Goal: Task Accomplishment & Management: Use online tool/utility

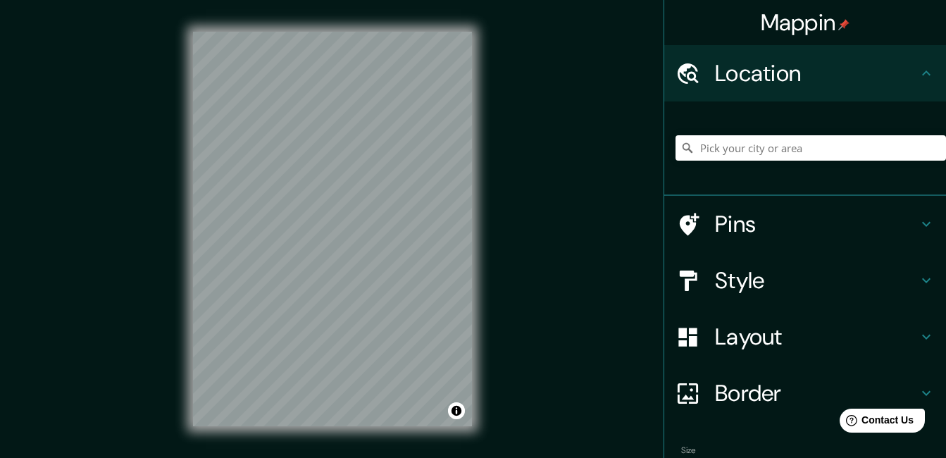
click at [737, 224] on h4 "Pins" at bounding box center [816, 224] width 203 height 28
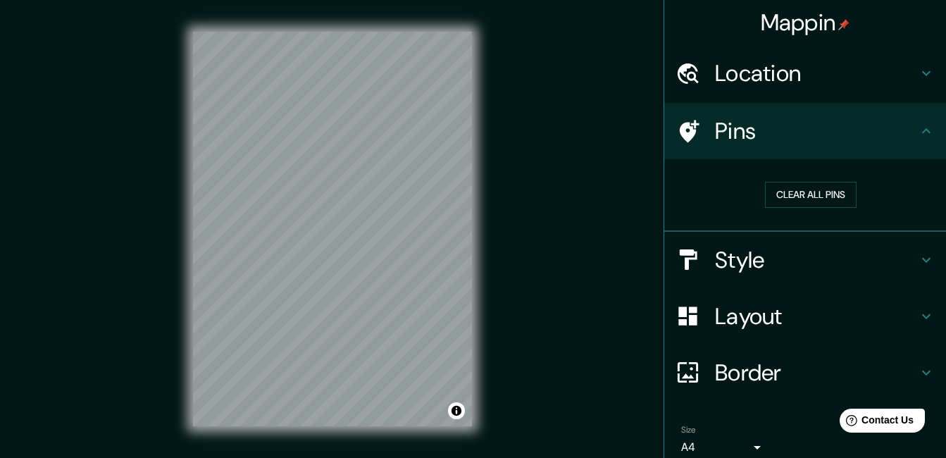
click at [736, 252] on h4 "Style" at bounding box center [816, 260] width 203 height 28
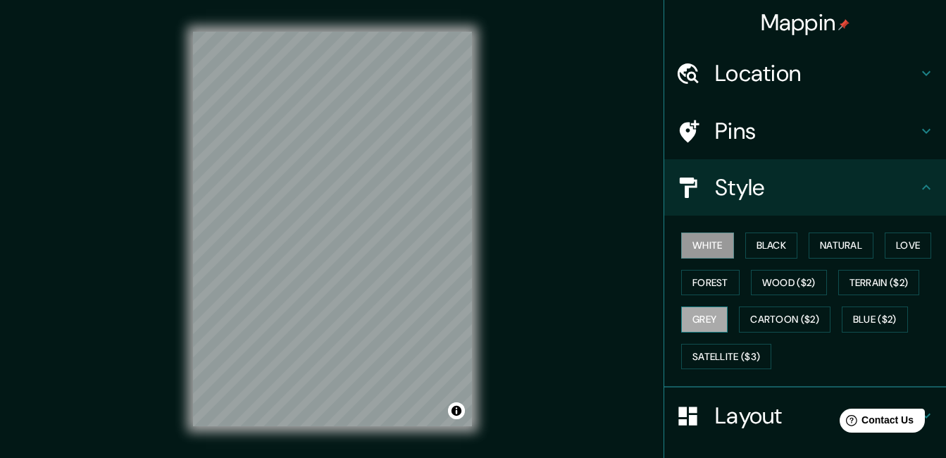
click at [700, 322] on button "Grey" at bounding box center [704, 320] width 47 height 26
click at [769, 241] on button "Black" at bounding box center [771, 246] width 53 height 26
click at [701, 252] on button "White" at bounding box center [707, 246] width 53 height 26
click at [745, 247] on button "Black" at bounding box center [771, 246] width 53 height 26
click at [696, 309] on button "Grey" at bounding box center [704, 320] width 47 height 26
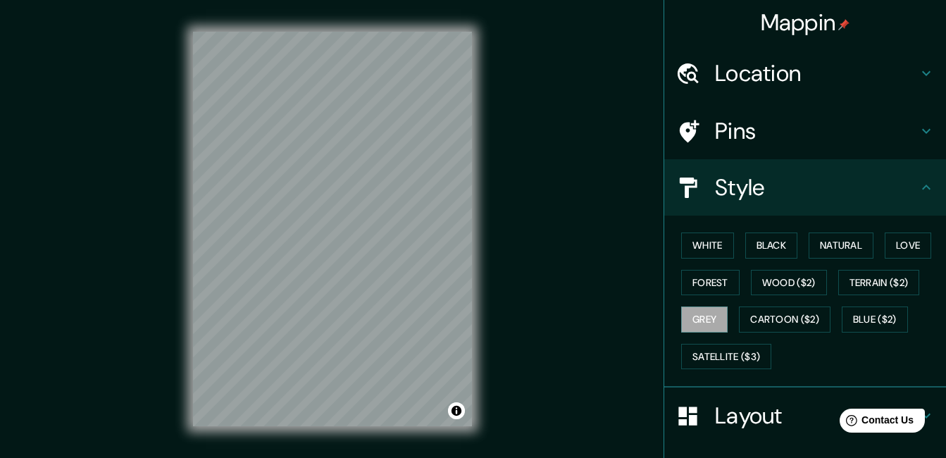
click at [761, 232] on div "White Black Natural Love Forest Wood ($2) Terrain ($2) Grey Cartoon ($2) Blue (…" at bounding box center [811, 301] width 271 height 148
click at [761, 240] on button "Black" at bounding box center [771, 246] width 53 height 26
click at [712, 244] on button "White" at bounding box center [707, 246] width 53 height 26
click at [708, 320] on button "Grey" at bounding box center [704, 320] width 47 height 26
click at [727, 192] on h4 "Style" at bounding box center [816, 187] width 203 height 28
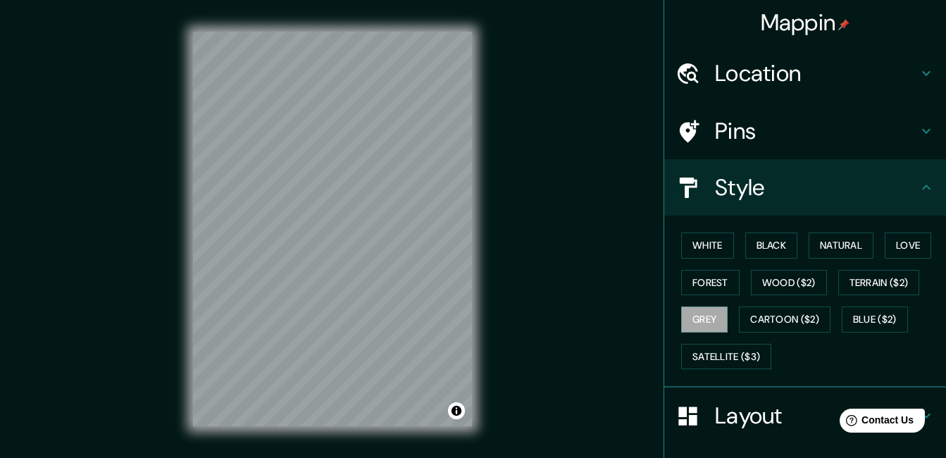
click at [721, 405] on h4 "Layout" at bounding box center [816, 416] width 203 height 28
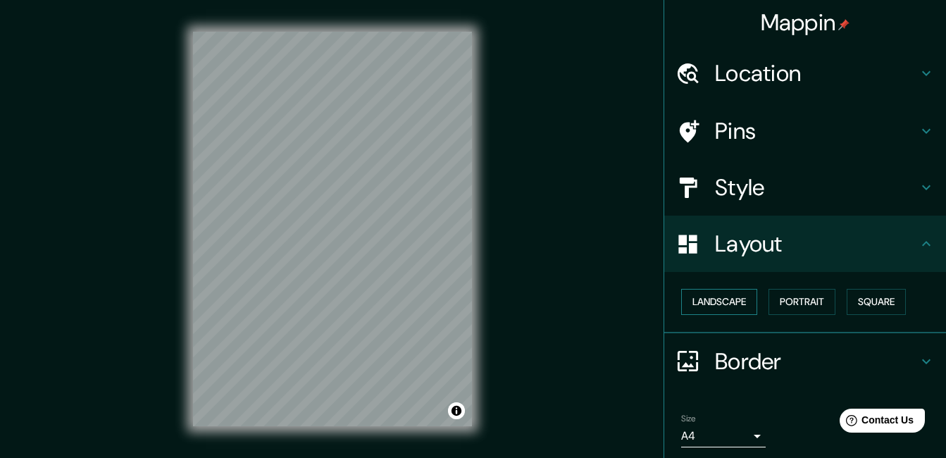
click at [732, 299] on button "Landscape" at bounding box center [719, 302] width 76 height 26
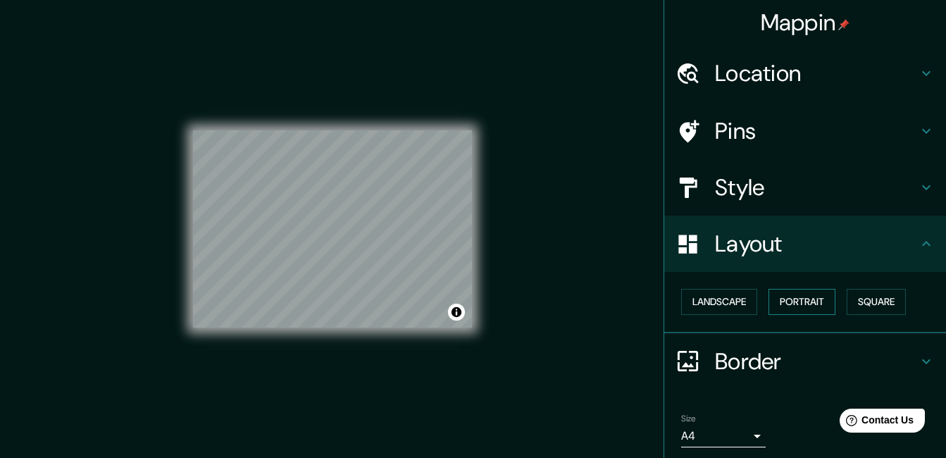
click at [787, 299] on button "Portrait" at bounding box center [802, 302] width 67 height 26
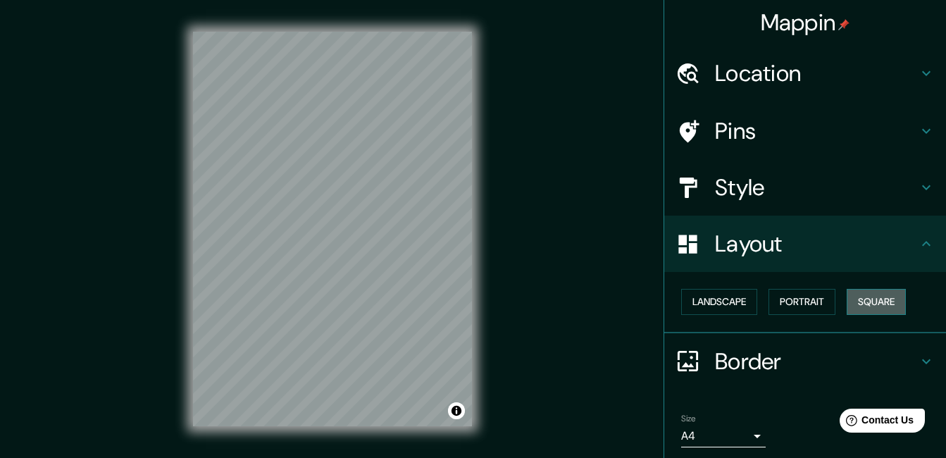
click at [869, 299] on button "Square" at bounding box center [876, 302] width 59 height 26
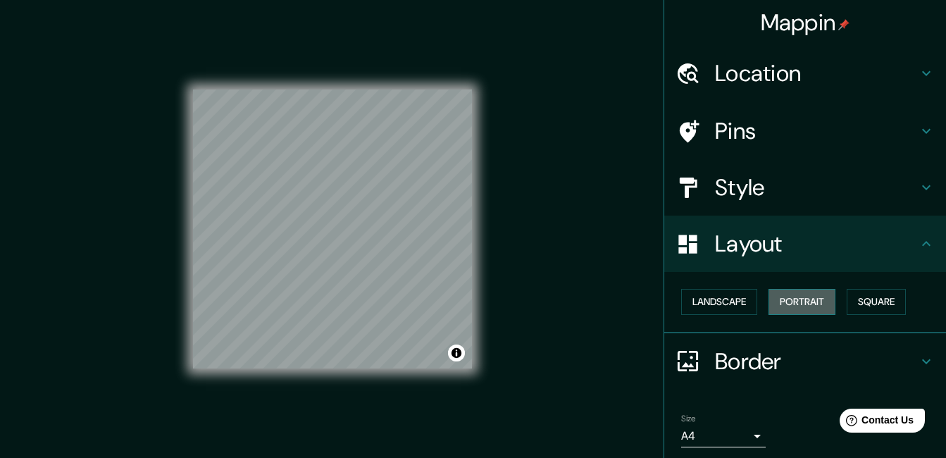
click at [826, 298] on button "Portrait" at bounding box center [802, 302] width 67 height 26
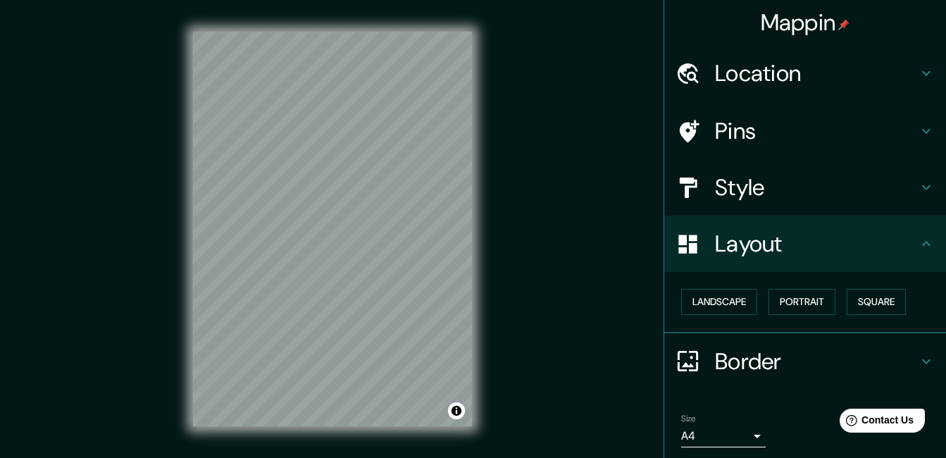
click at [341, 441] on div "© Mapbox © OpenStreetMap Improve this map" at bounding box center [333, 228] width 324 height 457
click at [868, 302] on button "Square" at bounding box center [876, 302] width 59 height 26
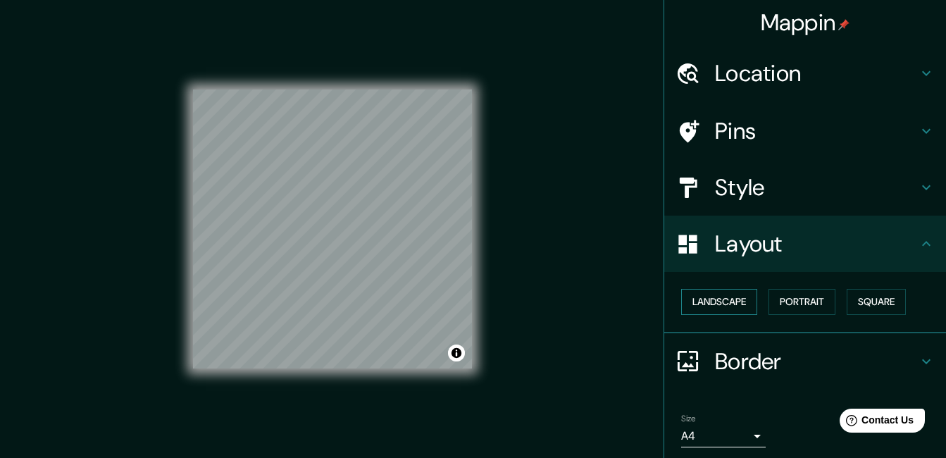
click at [727, 294] on button "Landscape" at bounding box center [719, 302] width 76 height 26
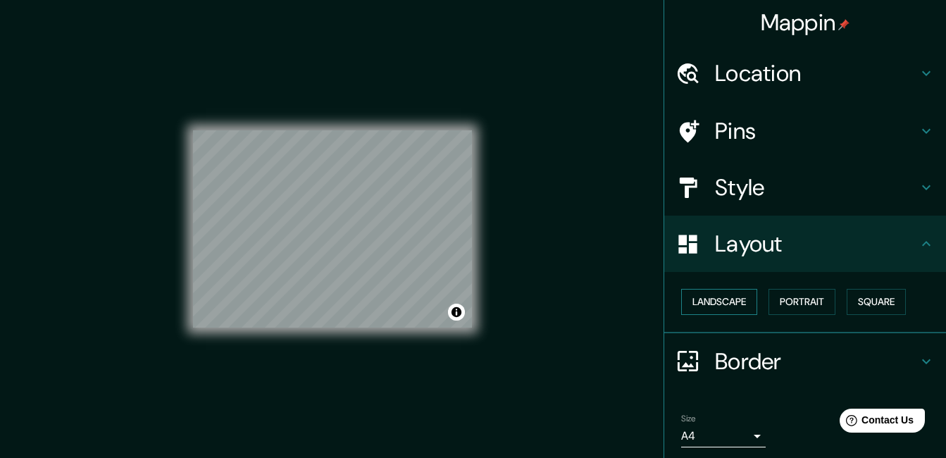
click at [726, 299] on button "Landscape" at bounding box center [719, 302] width 76 height 26
click at [800, 299] on button "Portrait" at bounding box center [802, 302] width 67 height 26
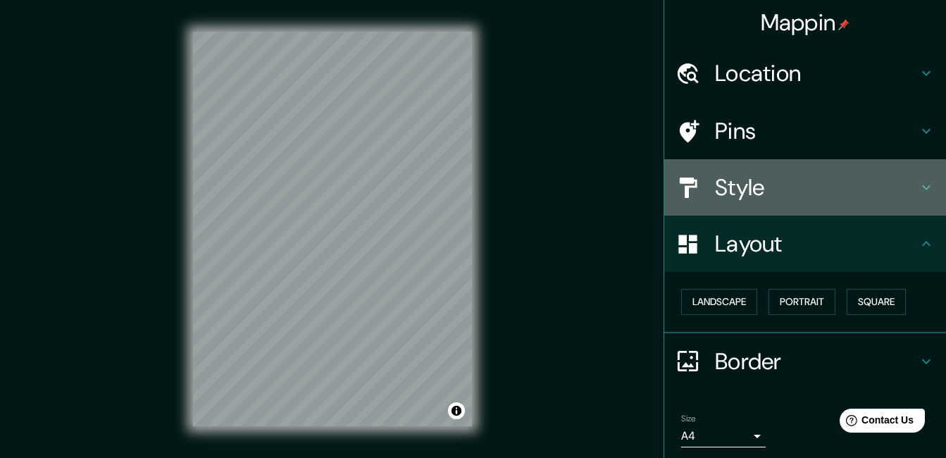
click at [728, 175] on h4 "Style" at bounding box center [816, 187] width 203 height 28
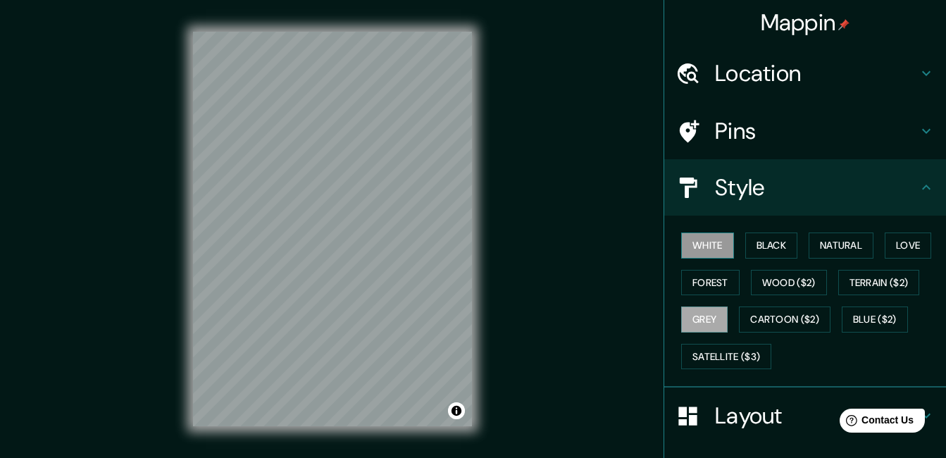
click at [699, 237] on button "White" at bounding box center [707, 246] width 53 height 26
click at [745, 239] on button "Black" at bounding box center [771, 246] width 53 height 26
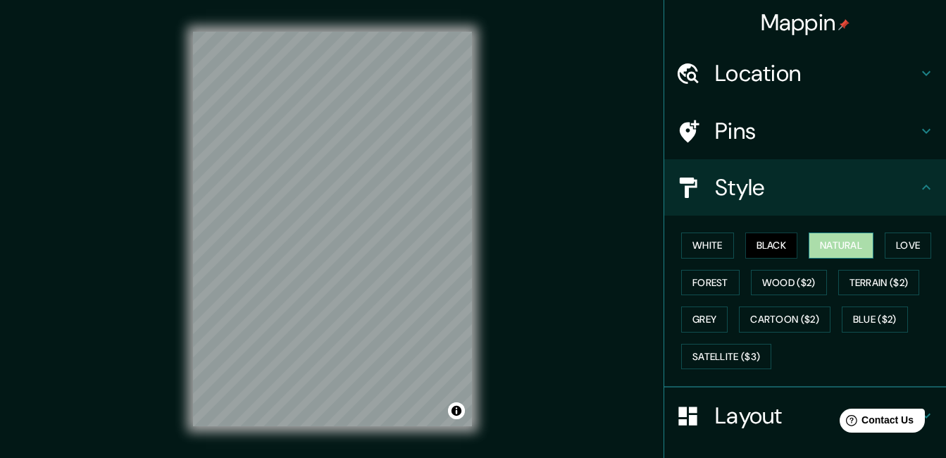
click at [831, 239] on button "Natural" at bounding box center [841, 246] width 65 height 26
click at [910, 242] on button "Love" at bounding box center [908, 246] width 47 height 26
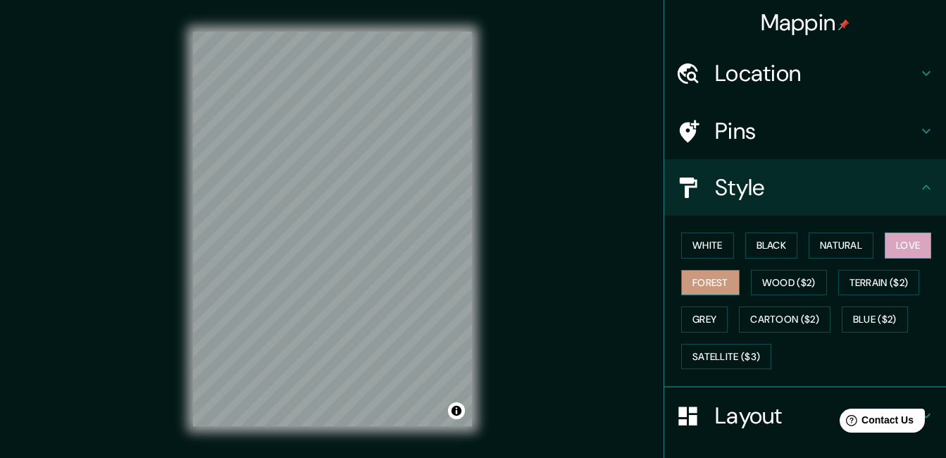
click at [729, 281] on button "Forest" at bounding box center [710, 283] width 58 height 26
click at [700, 316] on button "Grey" at bounding box center [704, 320] width 47 height 26
